Goal: Information Seeking & Learning: Learn about a topic

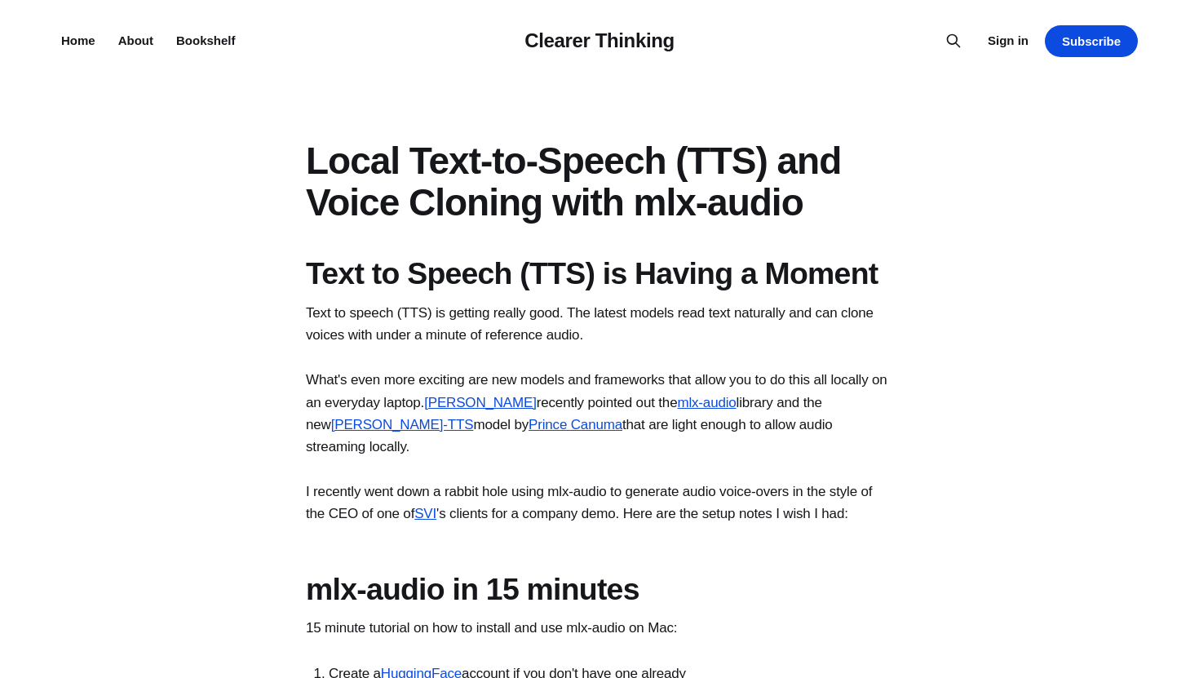
click at [375, 290] on h1 "Text to Speech (TTS) is Having a Moment" at bounding box center [599, 273] width 587 height 37
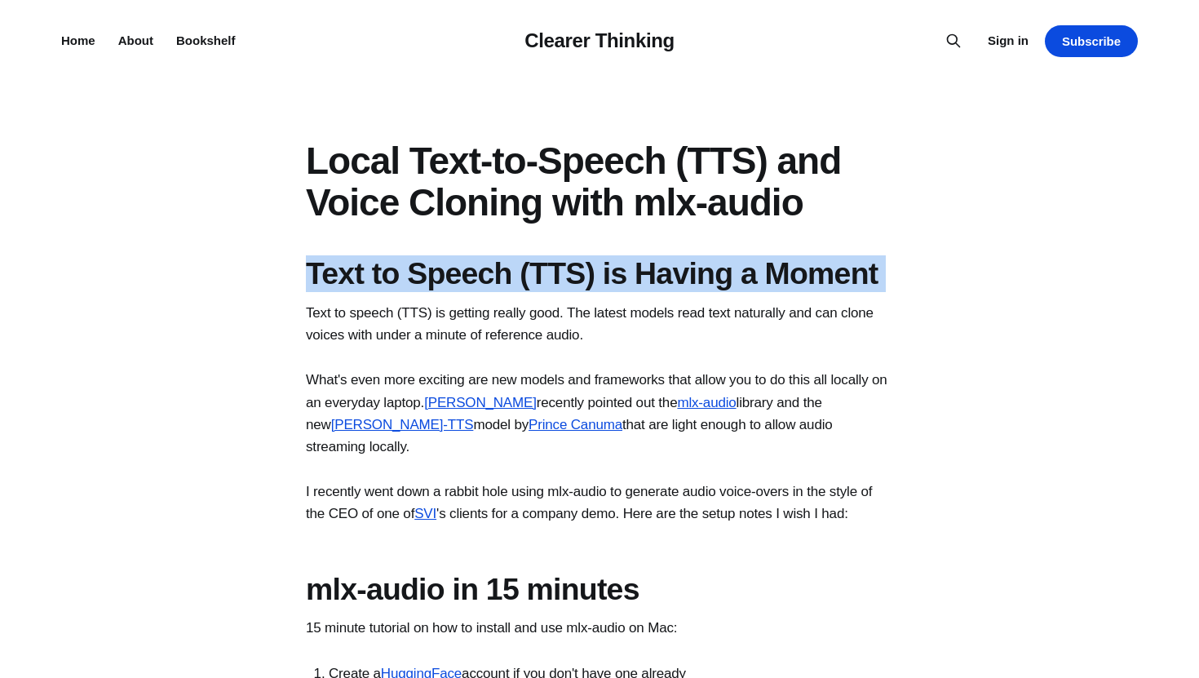
click at [357, 175] on h1 "Local Text-to-Speech (TTS) and Voice Cloning with mlx-audio" at bounding box center [599, 181] width 587 height 82
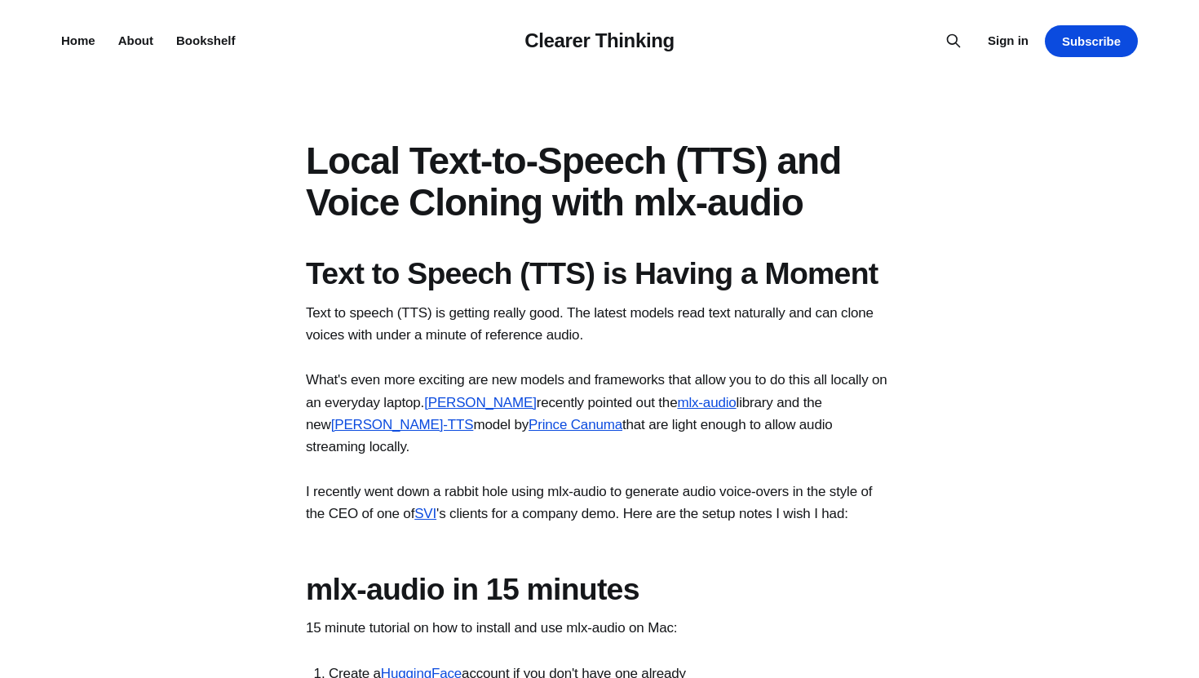
click at [357, 175] on h1 "Local Text-to-Speech (TTS) and Voice Cloning with mlx-audio" at bounding box center [599, 181] width 587 height 82
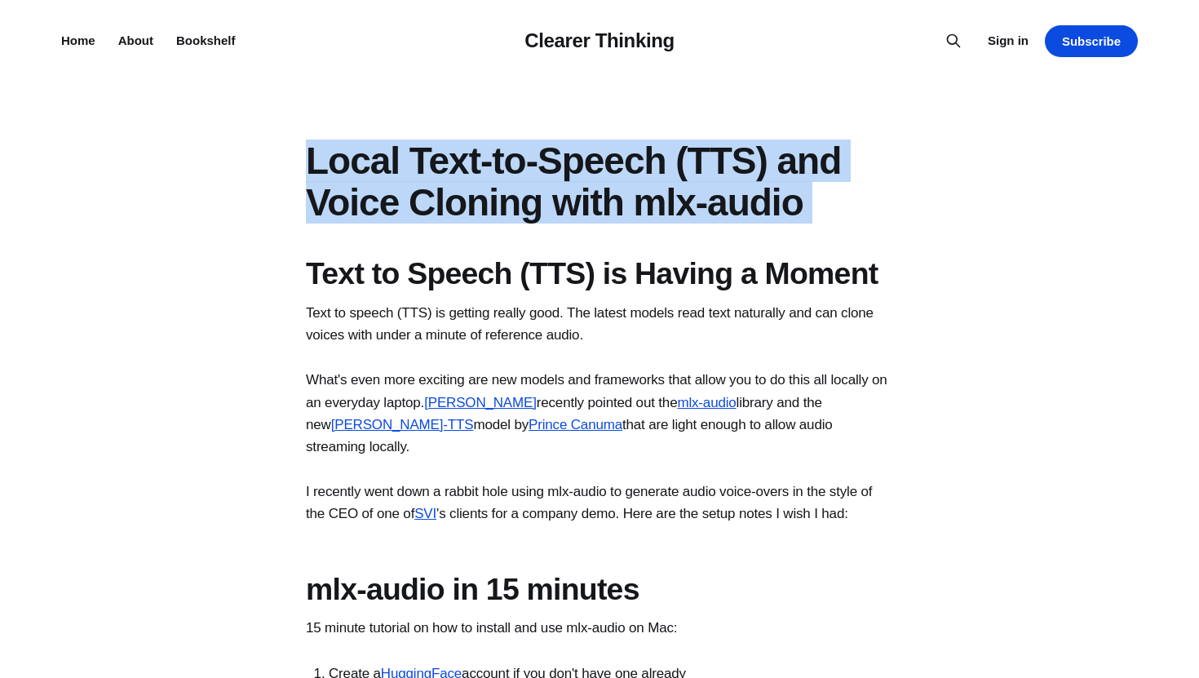
copy article "Local Text-to-Speech (TTS) and Voice Cloning with mlx-audio"
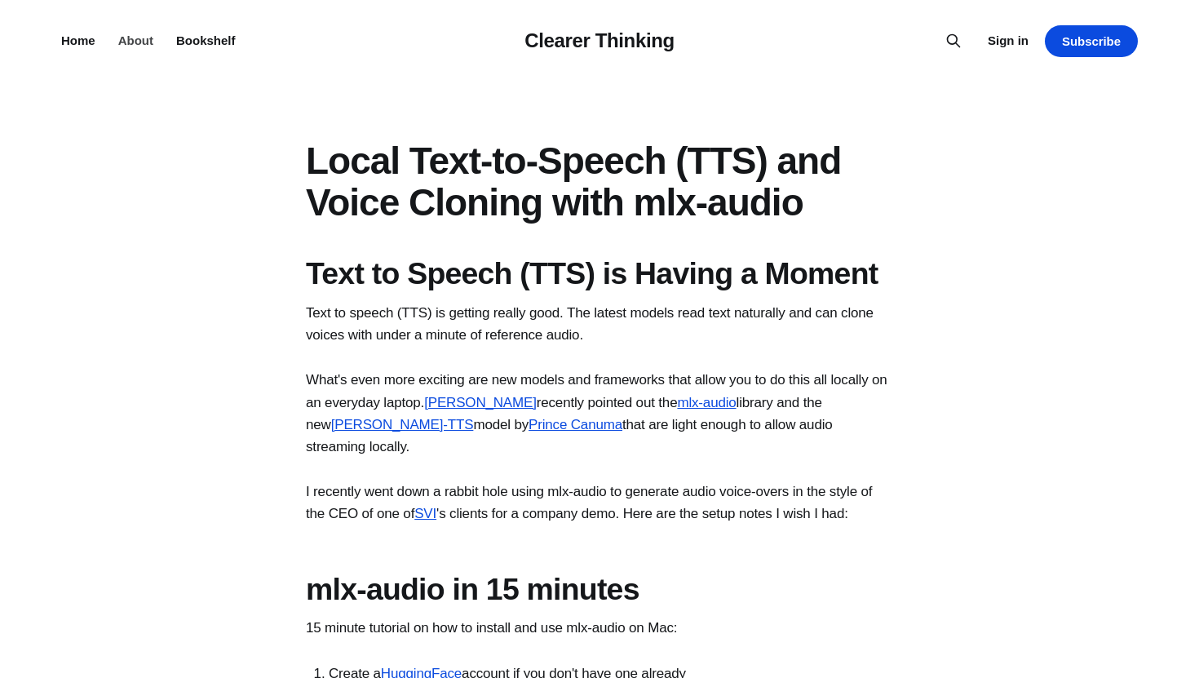
click at [139, 44] on link "About" at bounding box center [135, 40] width 35 height 14
